Goal: Task Accomplishment & Management: Complete application form

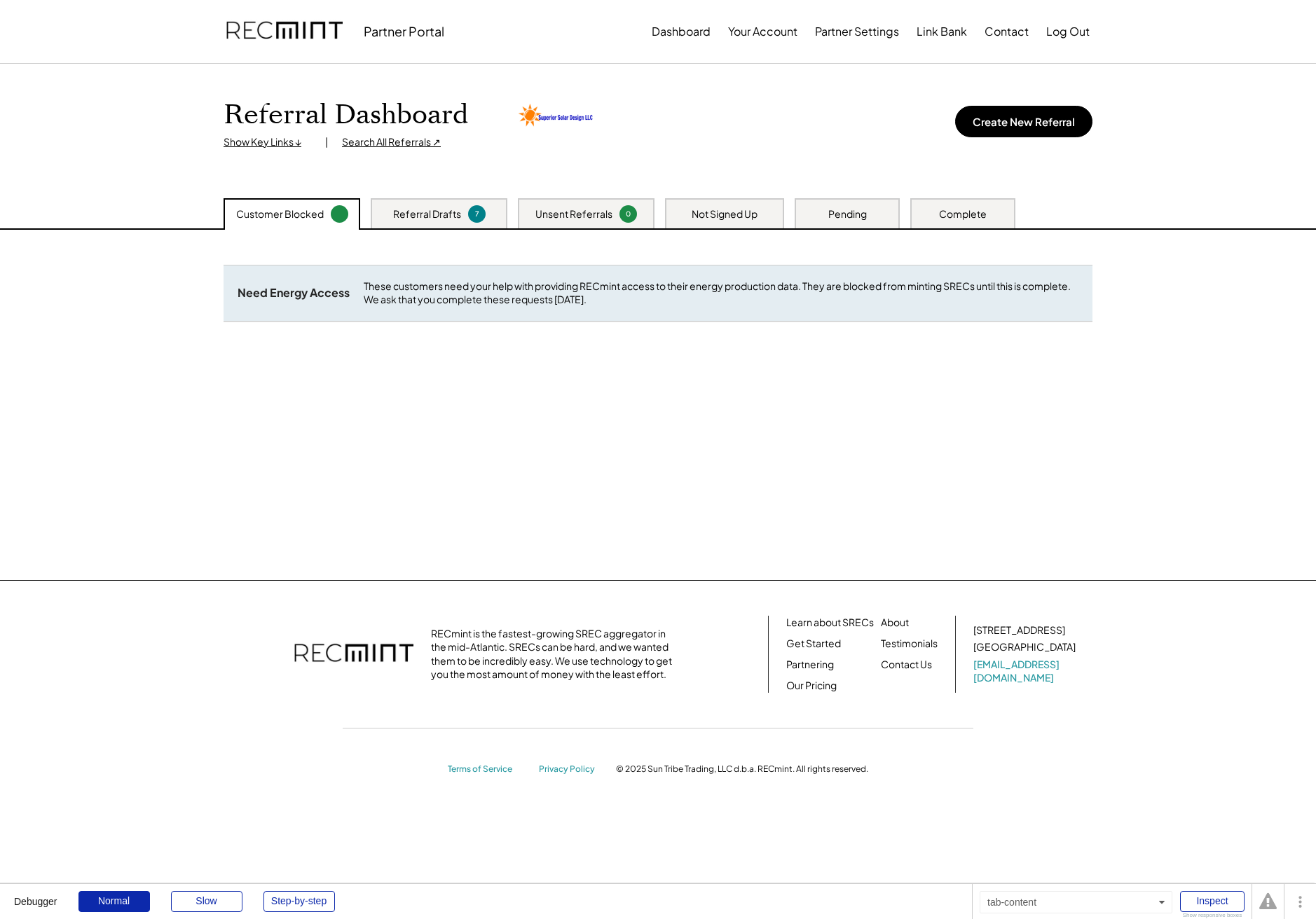
click at [979, 221] on div "Complete" at bounding box center [962, 213] width 105 height 30
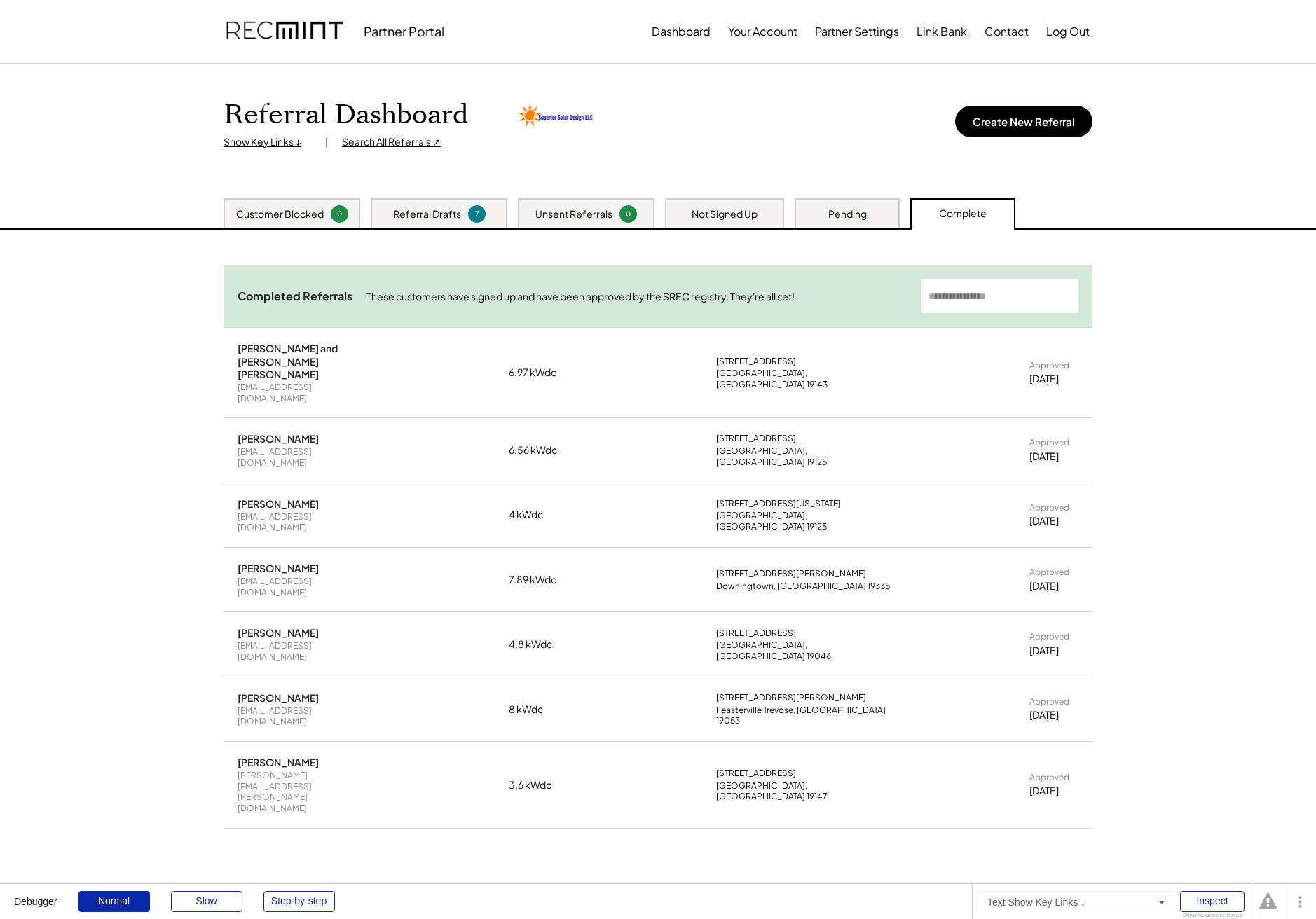
click at [382, 149] on div "Referral Dashboard Show Key Links ↓ | Search All Referrals ↗ Create New Referral" at bounding box center [658, 131] width 897 height 134
click at [392, 137] on div "Search All Referrals ↗" at bounding box center [391, 142] width 99 height 14
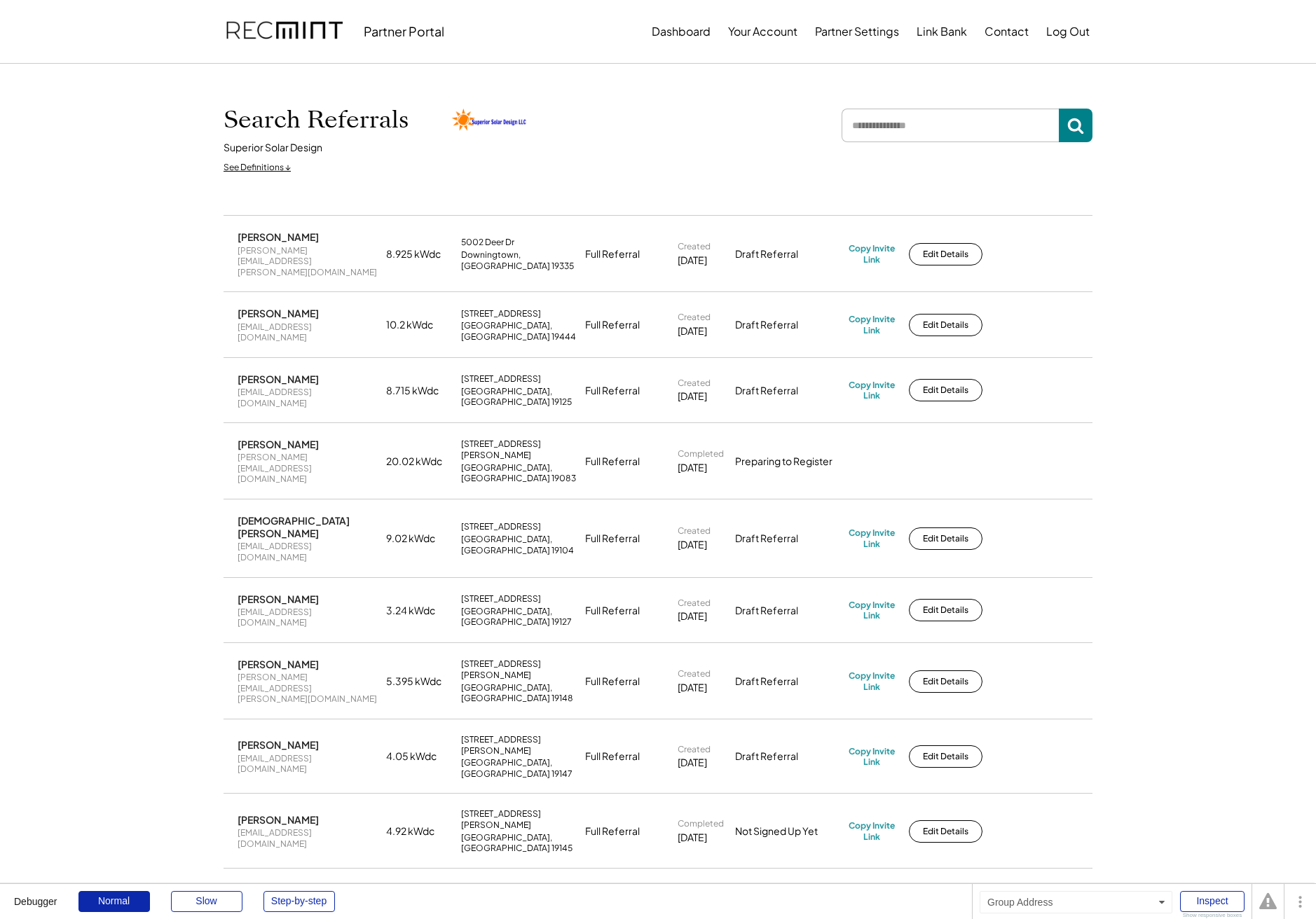
click at [525, 252] on div "Downingtown, [GEOGRAPHIC_DATA] 19335" at bounding box center [519, 260] width 116 height 22
click at [522, 320] on div "Lafayette Hill, PA 19444" at bounding box center [519, 331] width 116 height 22
click at [520, 386] on div "Philadelphia, PA 19125" at bounding box center [519, 397] width 116 height 22
click at [521, 423] on div "Brian Campanile brian.campanile401@gmail.com 20.02 kWdc 104 E Turnbull Ave Have…" at bounding box center [658, 461] width 869 height 75
click at [521, 534] on div "Philadelphia, PA 19104" at bounding box center [519, 545] width 116 height 22
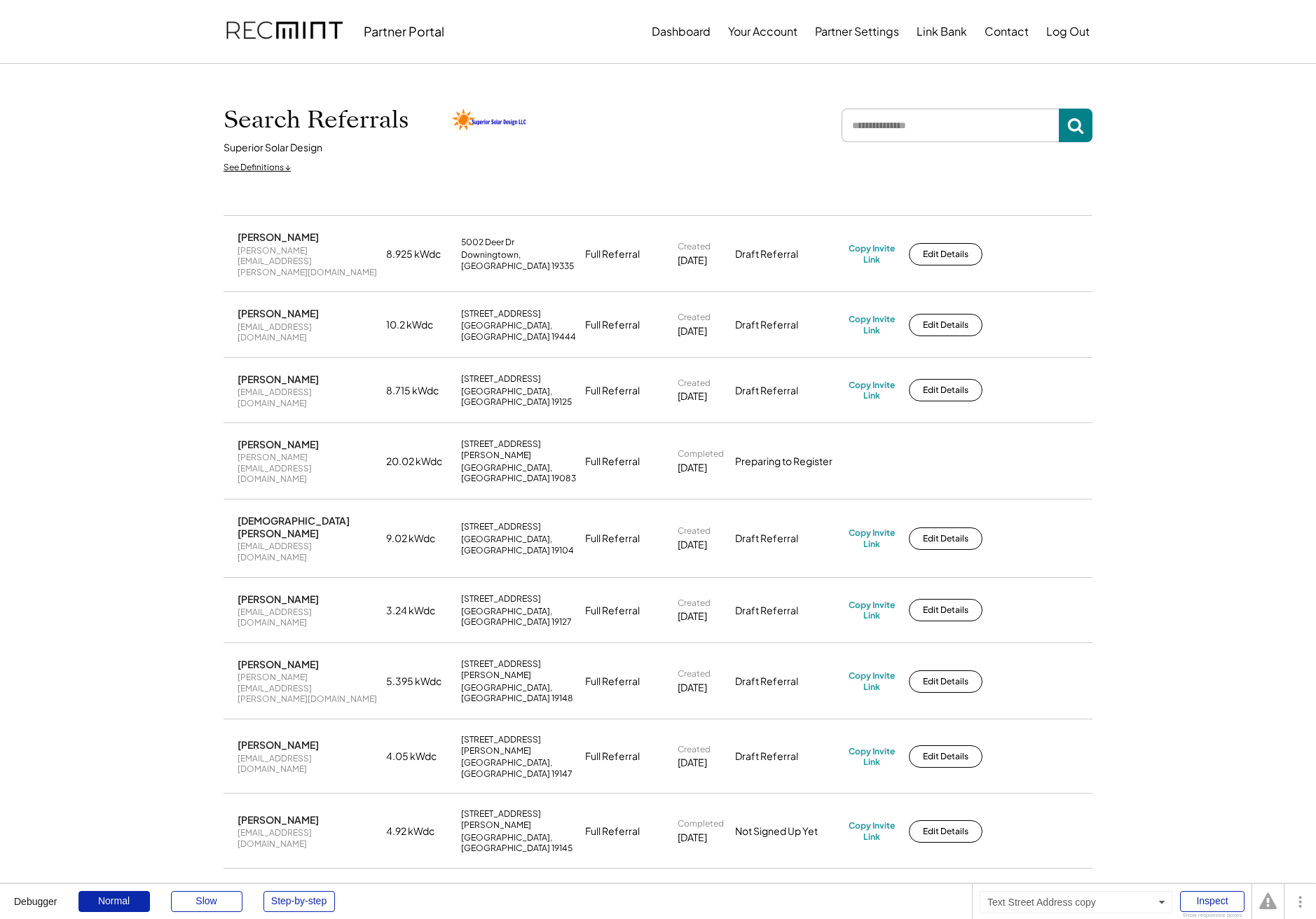
click at [528, 606] on div "Philadelphia, PA 19127" at bounding box center [519, 617] width 116 height 22
click at [522, 644] on div "Alex Olson e.alexander.olson@gmail.com 5.395 kWdc 1314 Tasker St Philadelphia, …" at bounding box center [658, 681] width 869 height 75
click at [518, 757] on div "Philadelphia, PA 19147" at bounding box center [519, 767] width 116 height 22
click at [527, 808] on div "1827 S Chadwick St" at bounding box center [519, 819] width 116 height 22
click at [264, 165] on div "See Definitions ↓" at bounding box center [257, 168] width 68 height 12
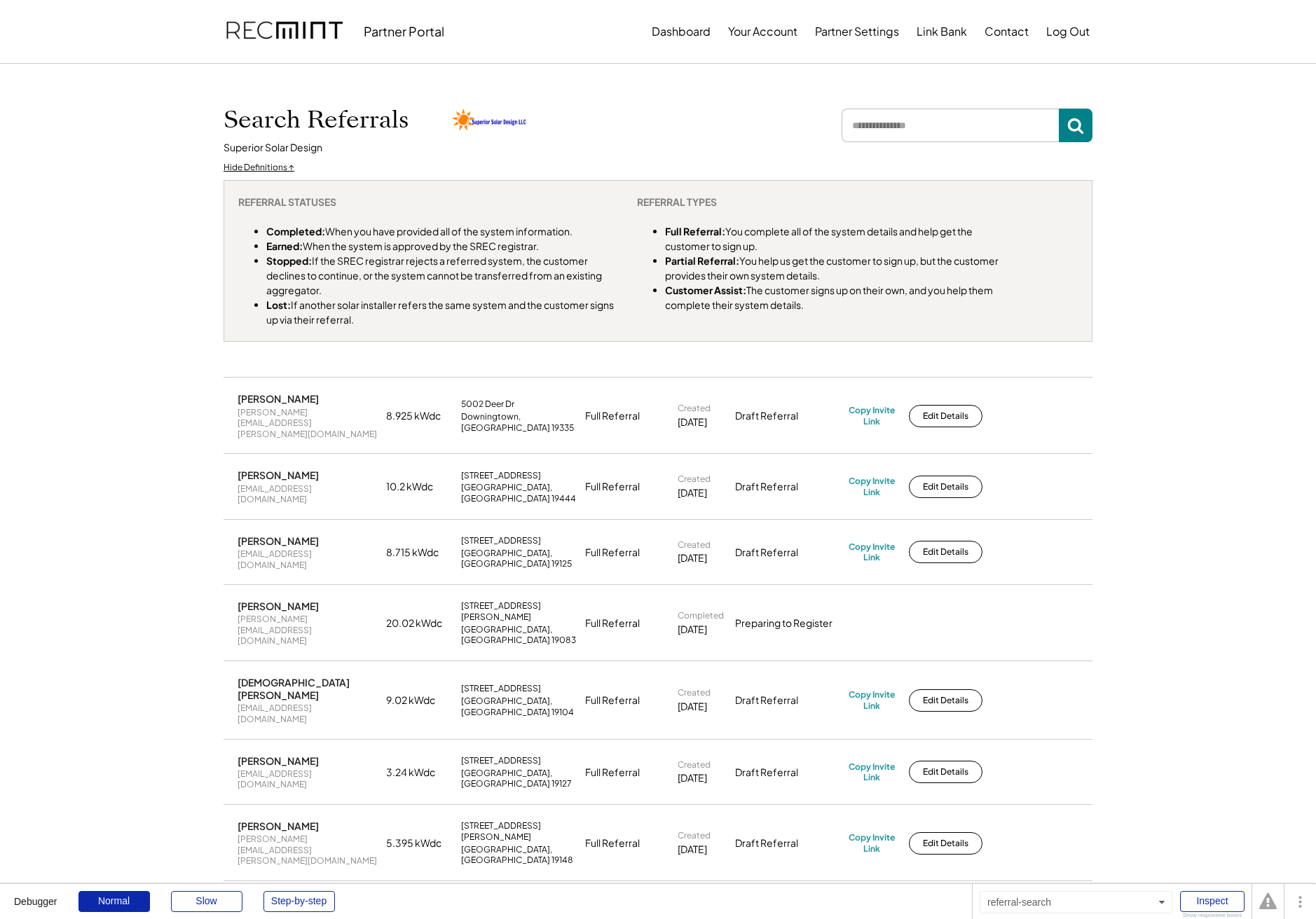
click at [250, 167] on div "Hide Definitions ↑" at bounding box center [259, 168] width 71 height 12
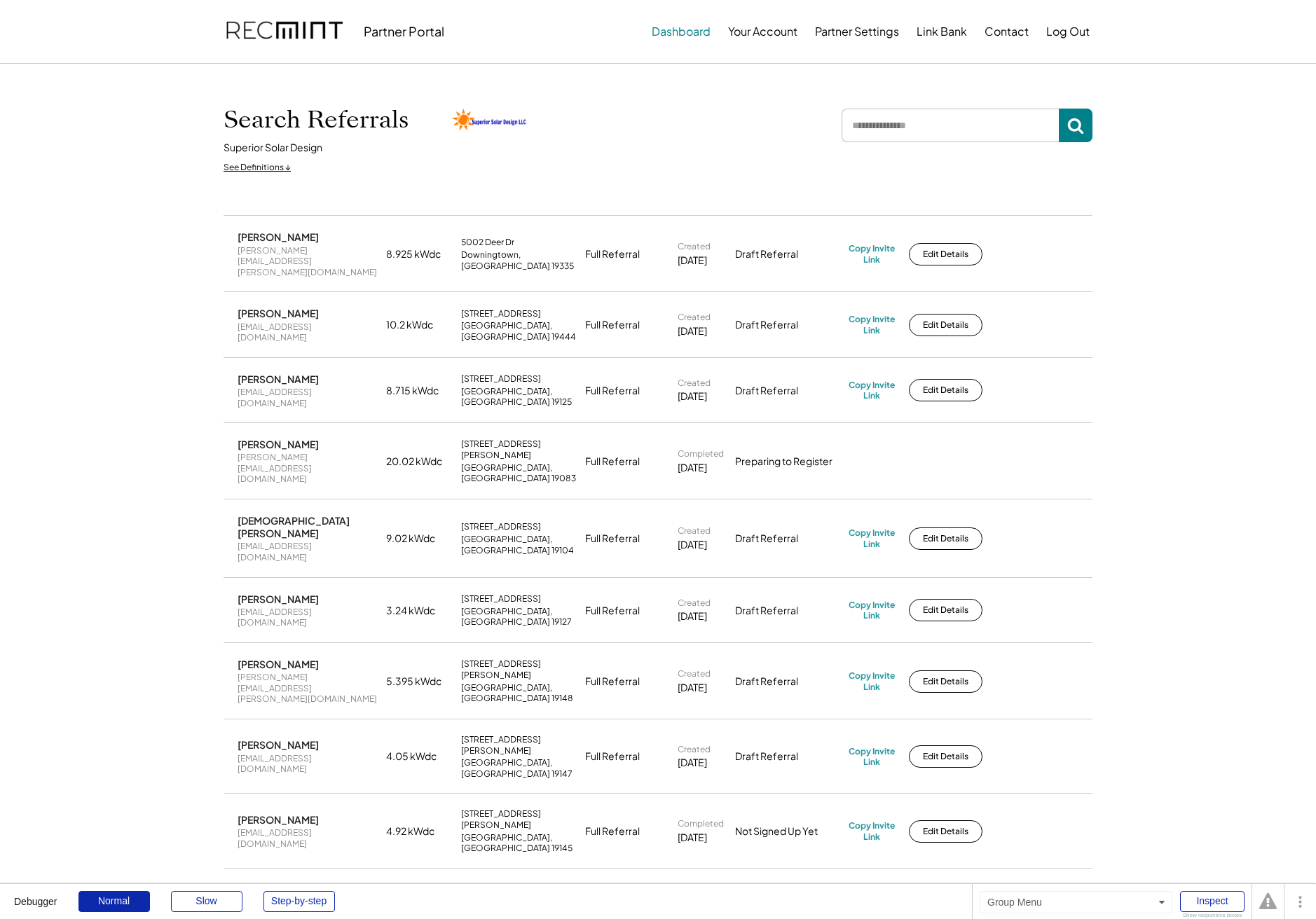
click at [663, 43] on button "Dashboard" at bounding box center [681, 32] width 59 height 28
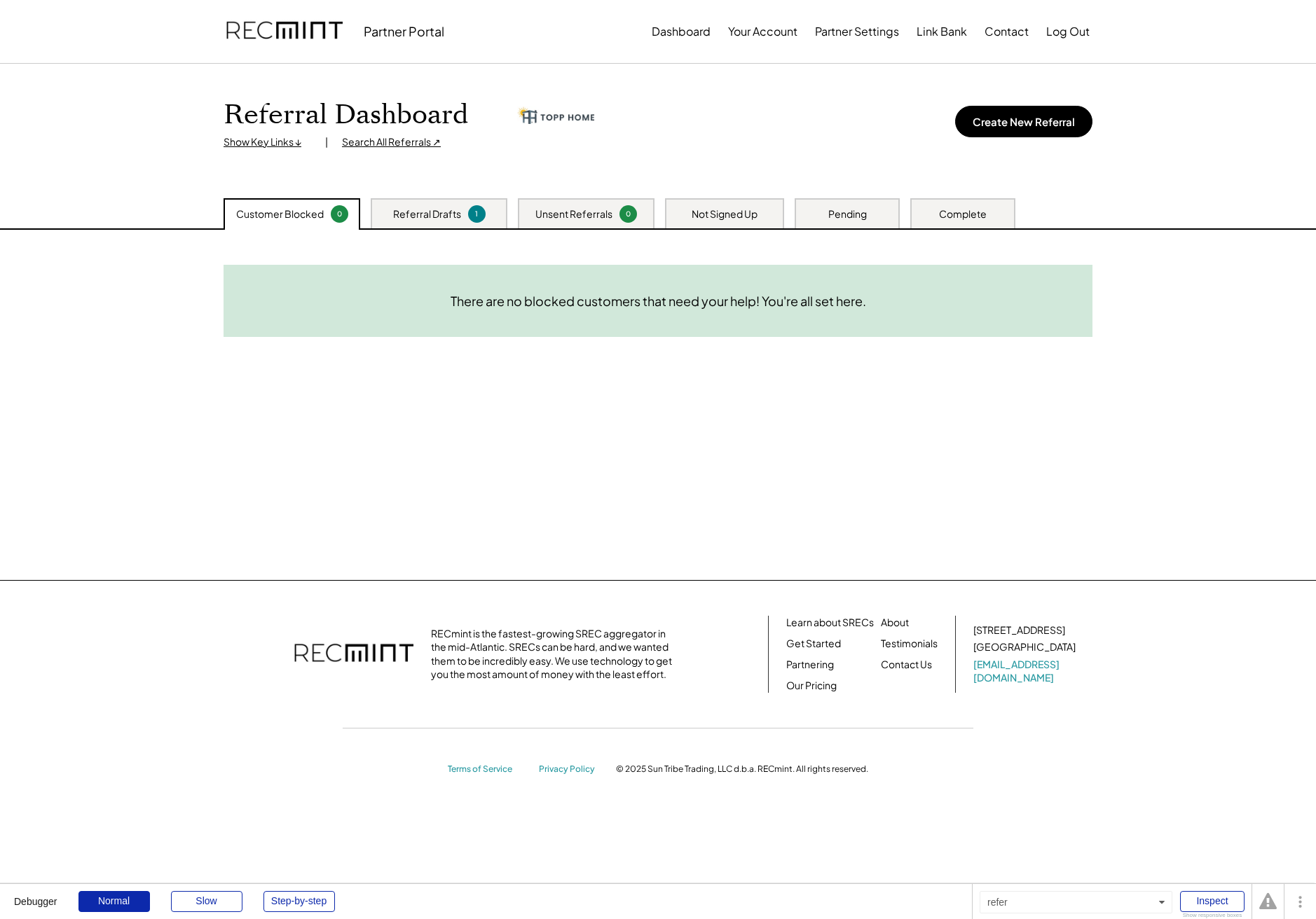
scroll to position [3, 0]
drag, startPoint x: 637, startPoint y: 430, endPoint x: 670, endPoint y: 399, distance: 45.3
click at [637, 430] on div "Need System Details These customers need your help with completing the system d…" at bounding box center [658, 402] width 897 height 350
click at [473, 210] on div "1" at bounding box center [477, 211] width 13 height 10
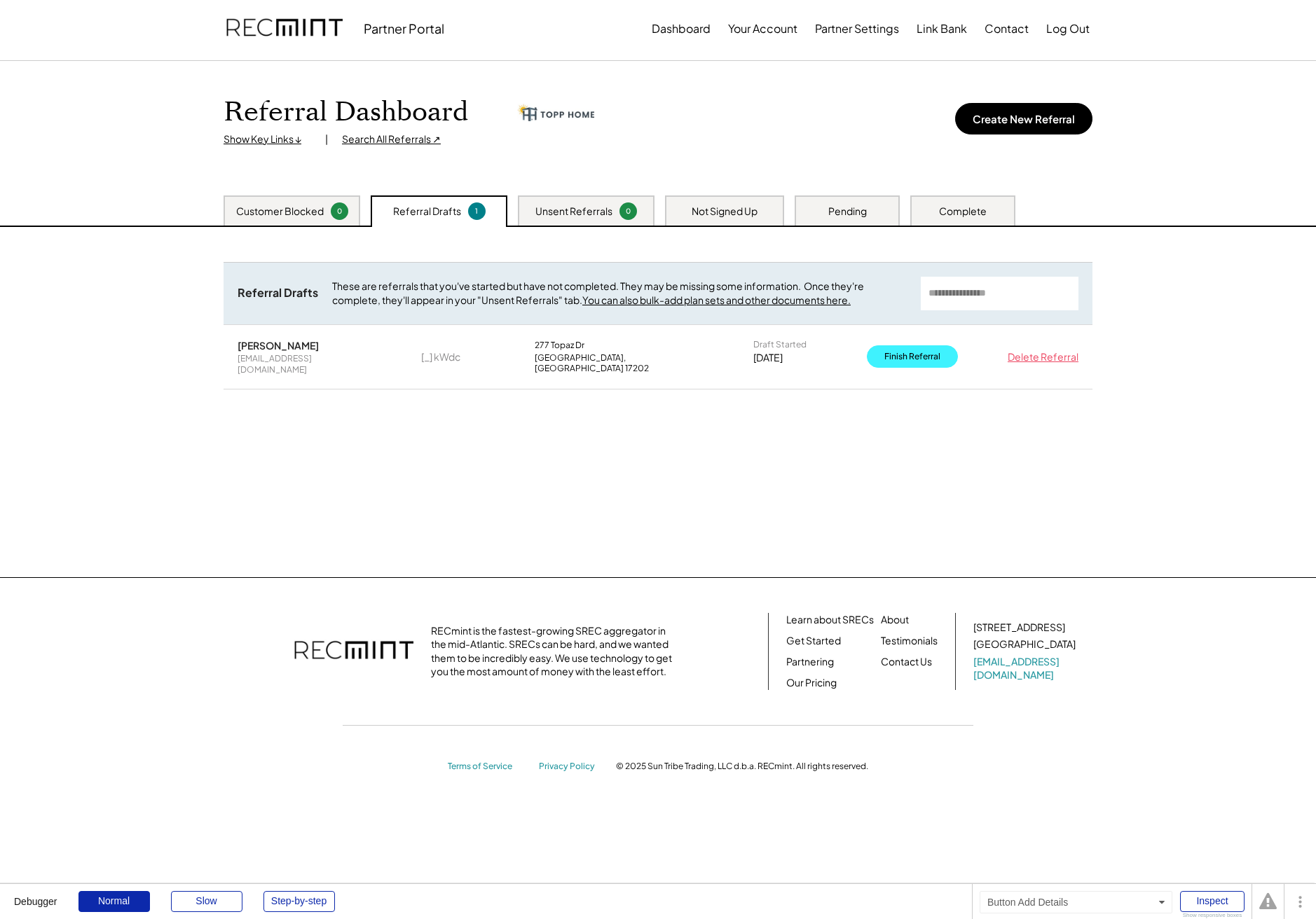
click at [927, 351] on button "Finish Referral" at bounding box center [912, 357] width 91 height 22
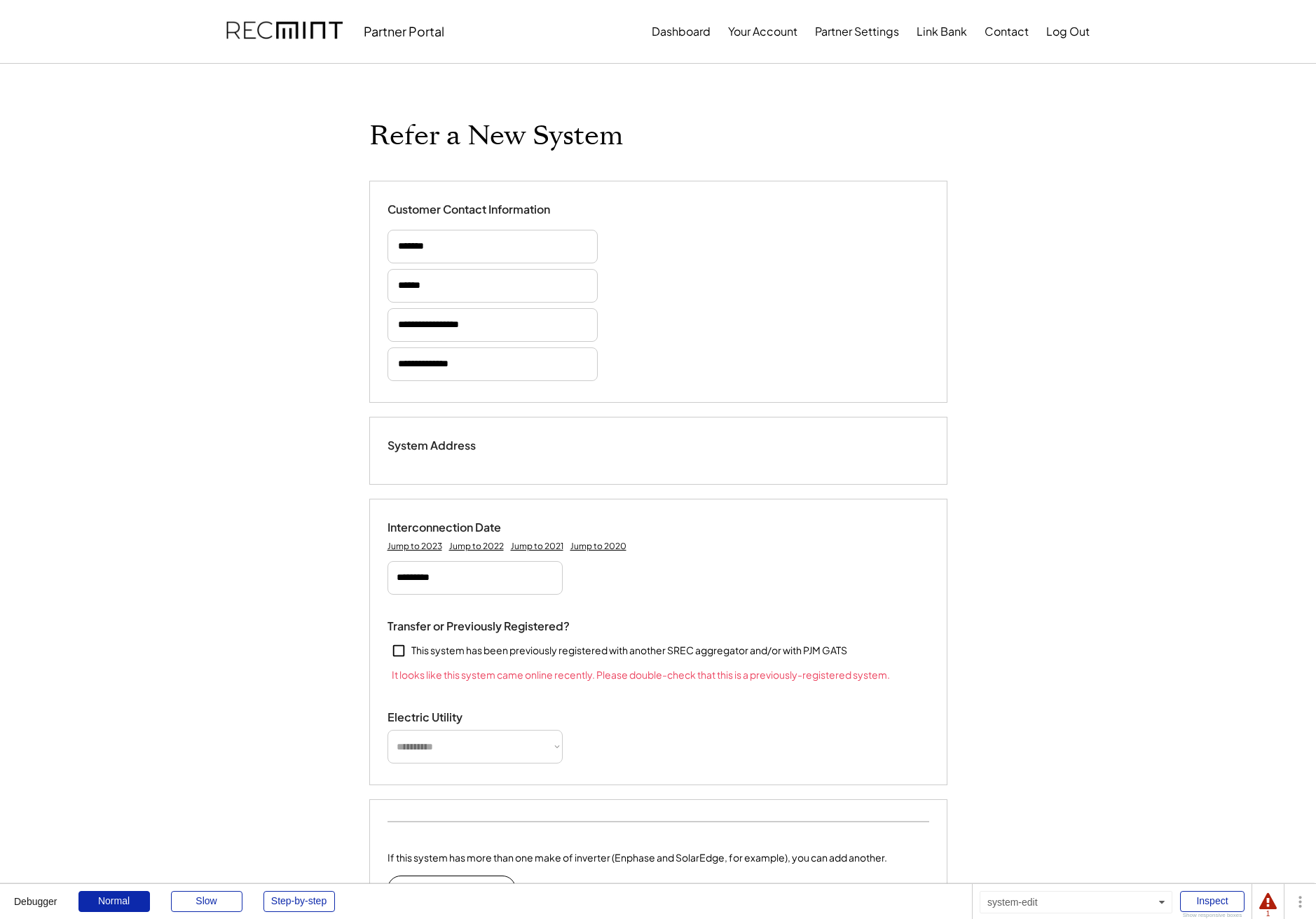
select select "**********"
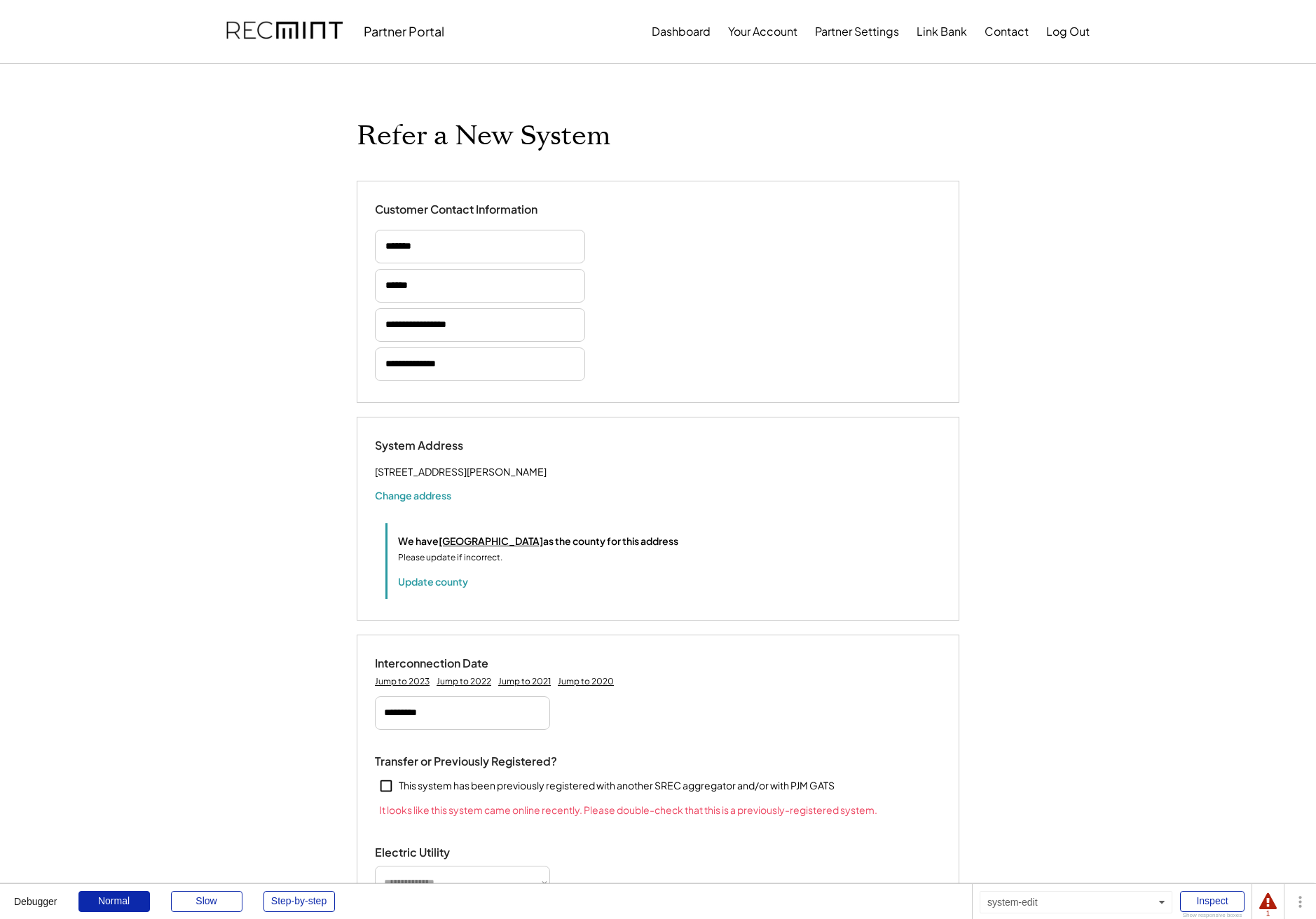
scroll to position [285, 0]
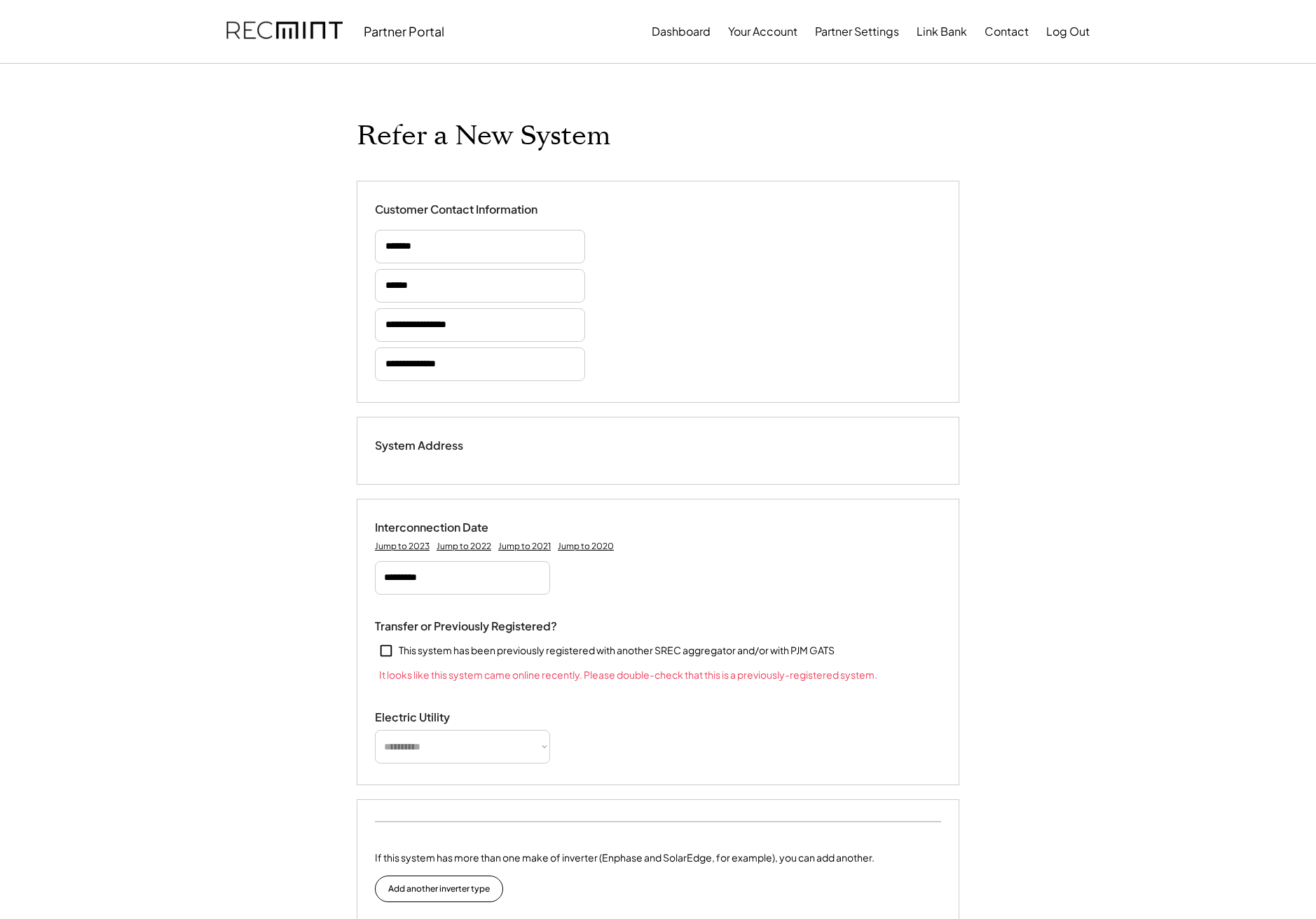
select select "**********"
